Goal: Navigation & Orientation: Find specific page/section

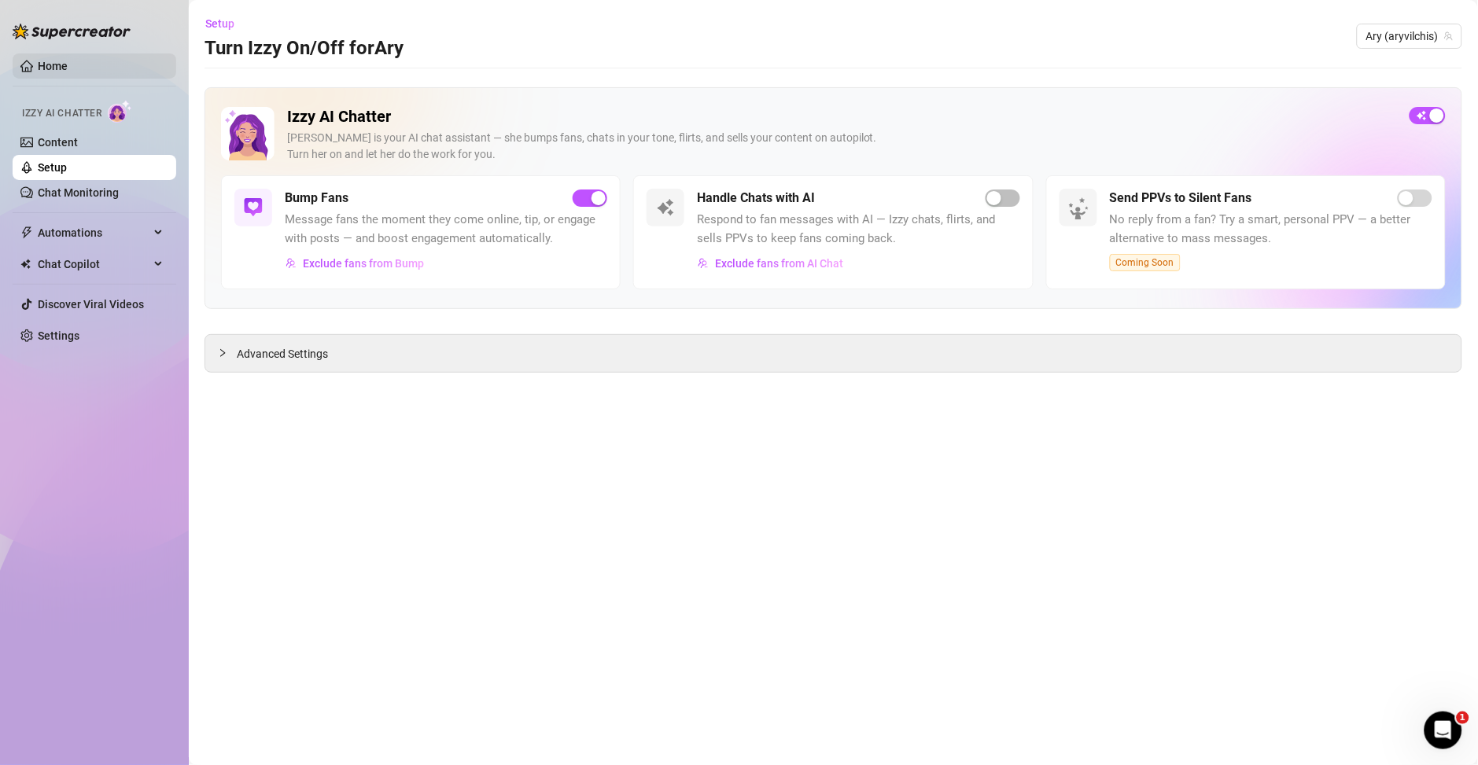
click at [61, 60] on link "Home" at bounding box center [53, 66] width 30 height 13
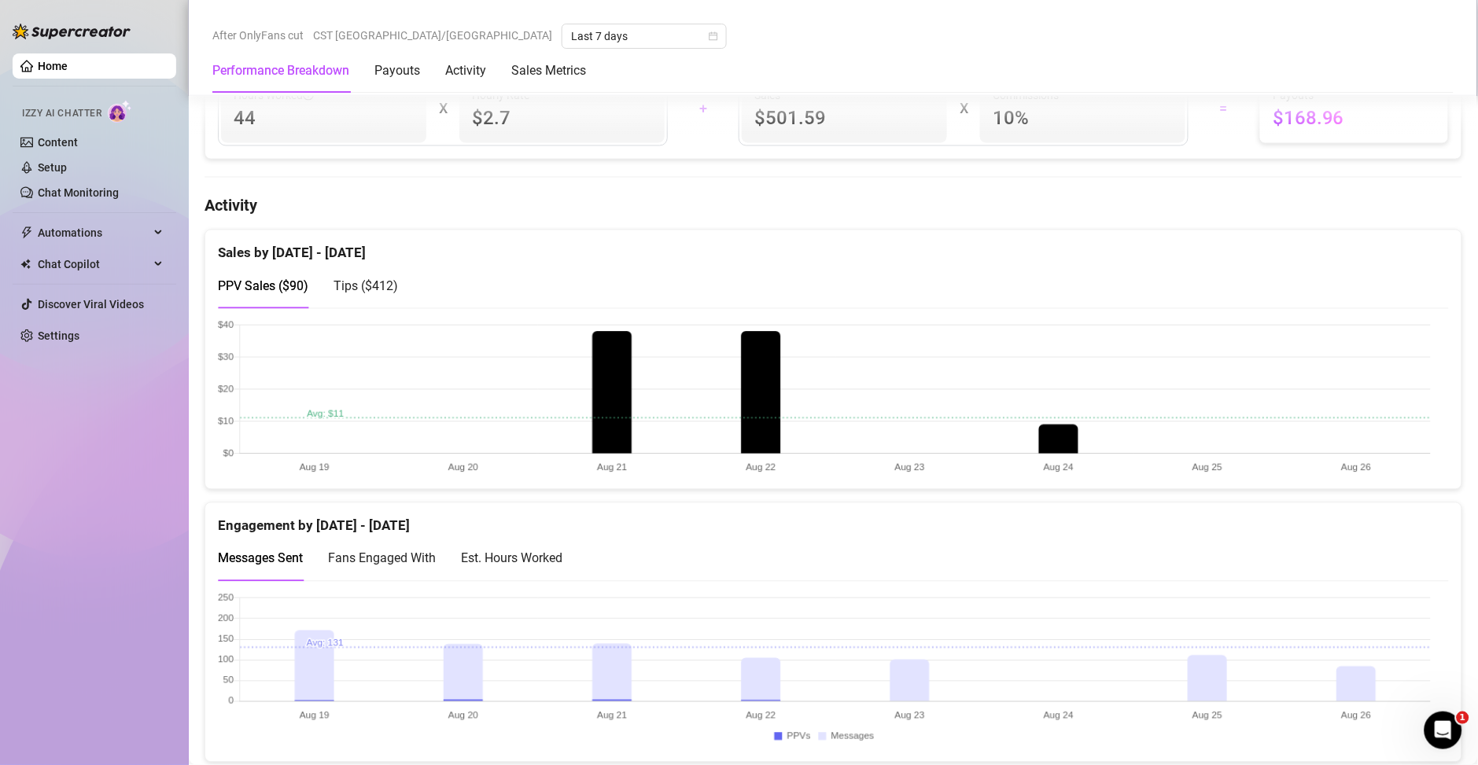
scroll to position [793, 0]
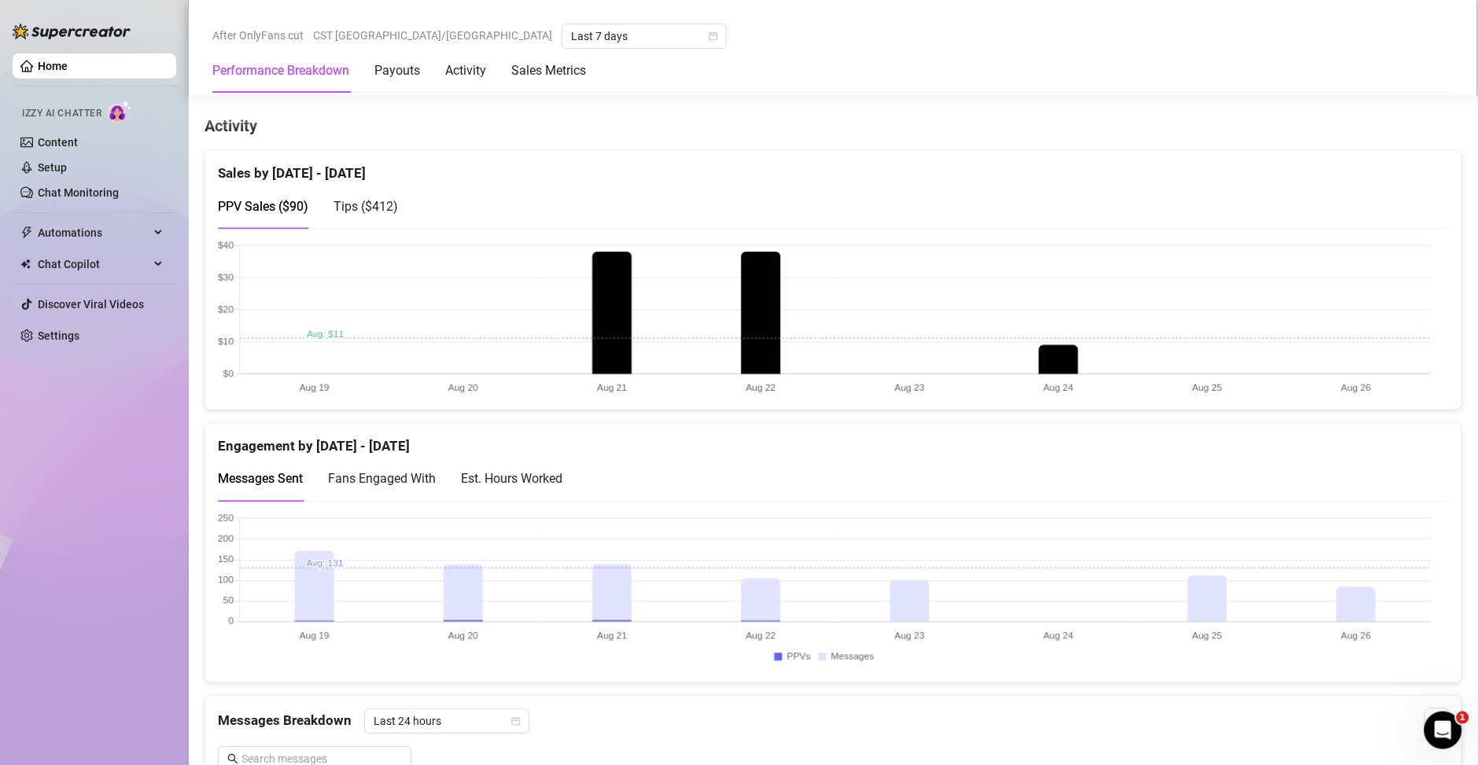
click at [535, 481] on div "Est. Hours Worked" at bounding box center [511, 480] width 101 height 20
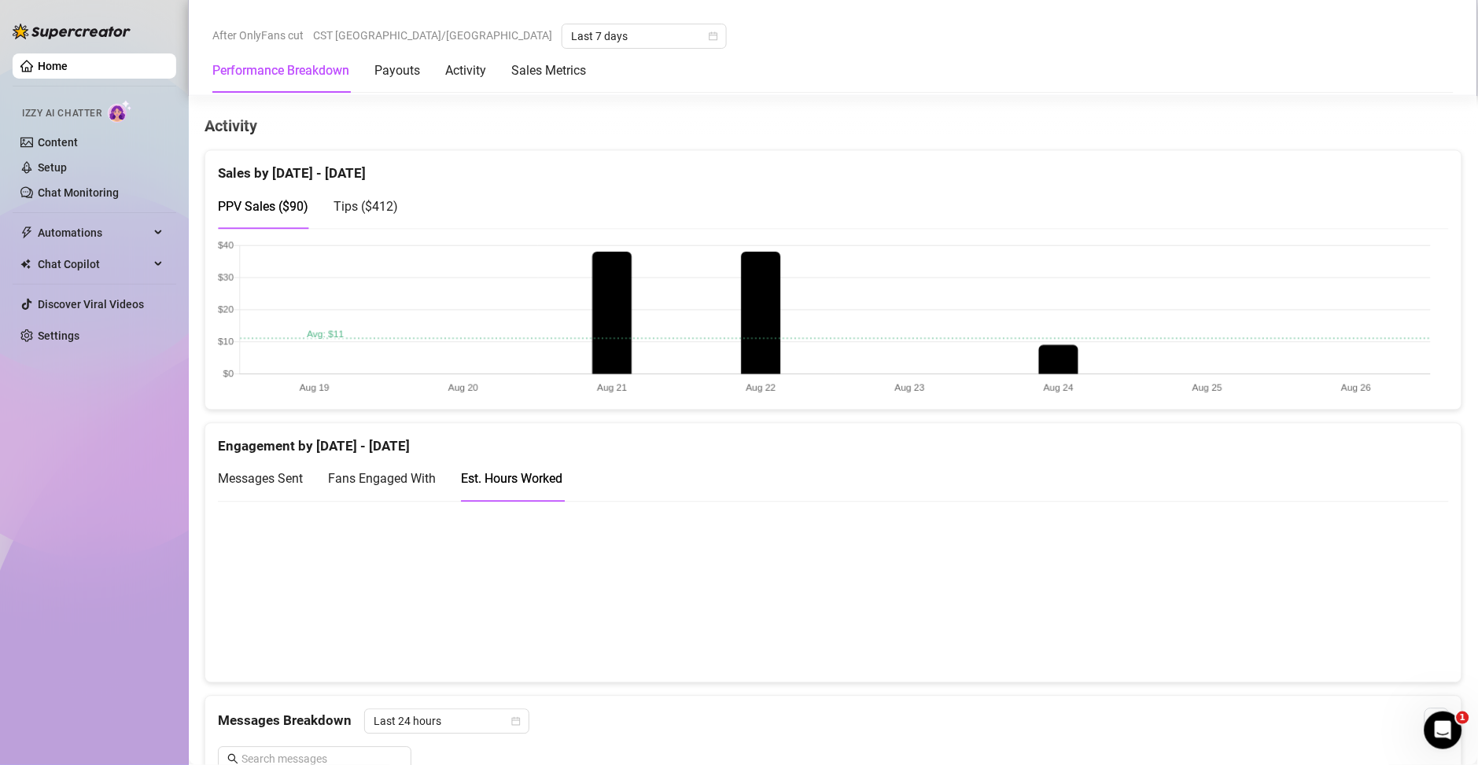
click at [269, 486] on span "Messages Sent" at bounding box center [260, 479] width 85 height 15
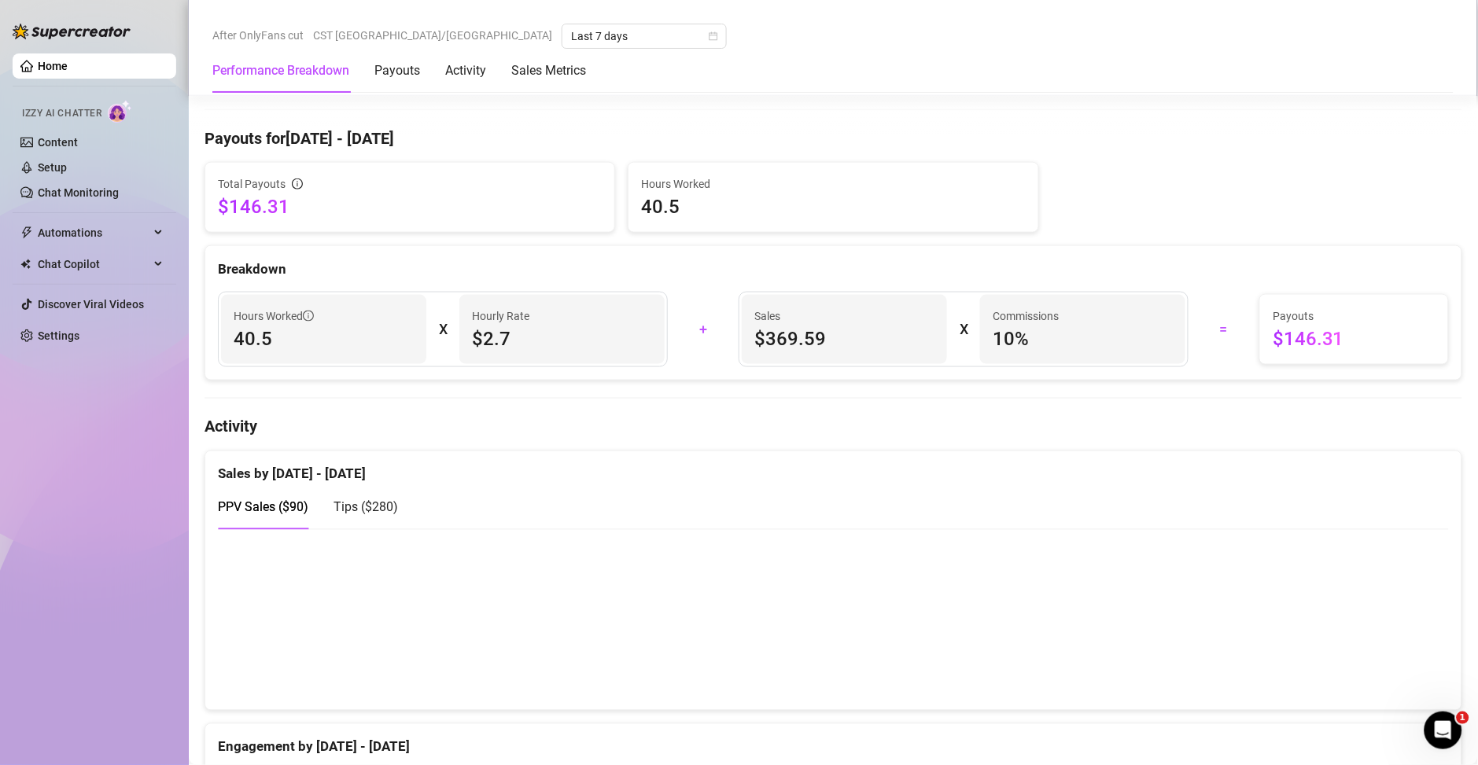
scroll to position [793, 0]
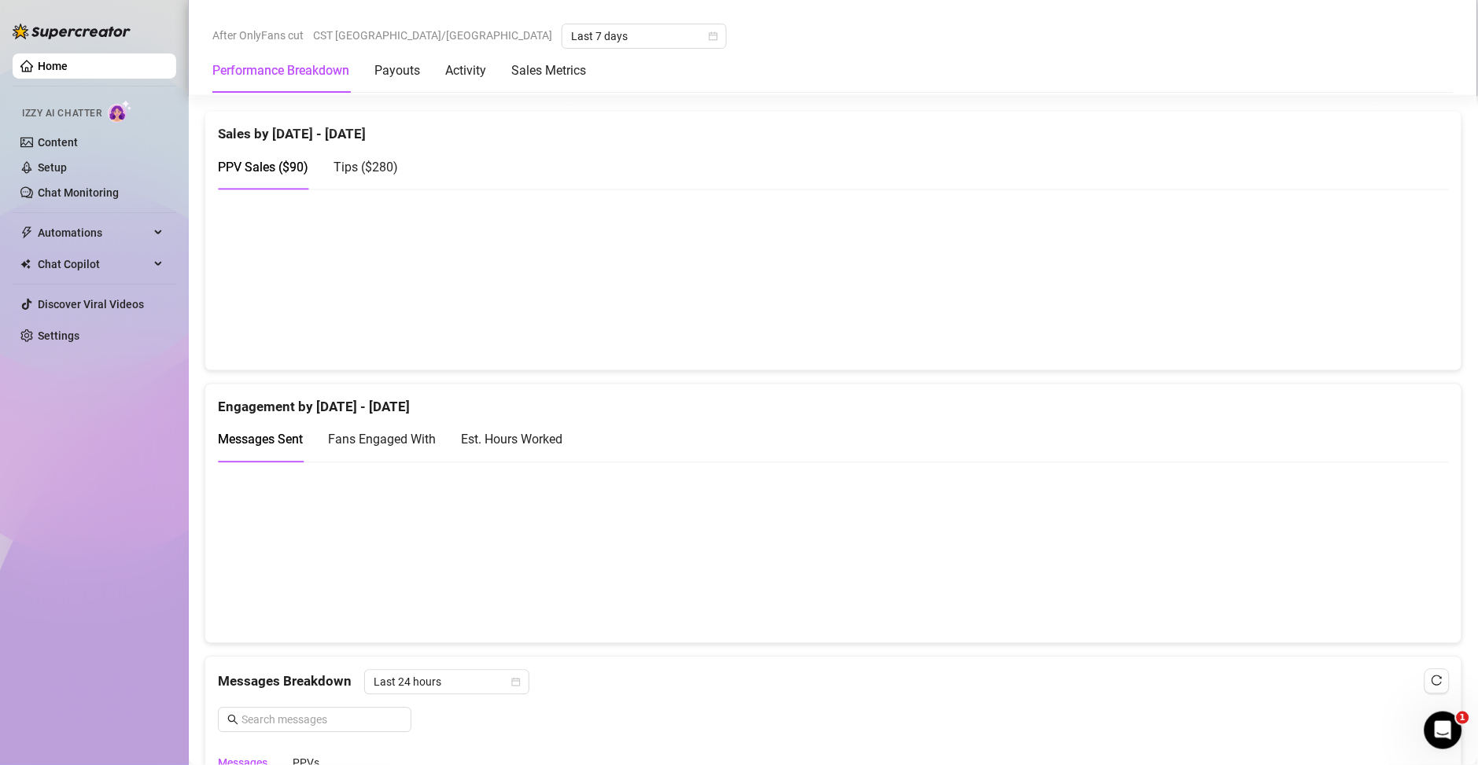
click at [542, 438] on div "Est. Hours Worked" at bounding box center [511, 440] width 101 height 20
click at [278, 437] on span "Messages Sent" at bounding box center [260, 440] width 85 height 15
click at [517, 451] on div "Est. Hours Worked" at bounding box center [511, 440] width 101 height 45
click at [262, 444] on span "Messages Sent" at bounding box center [260, 440] width 85 height 15
click at [513, 429] on div "Est. Hours Worked" at bounding box center [511, 440] width 101 height 45
